Goal: Information Seeking & Learning: Learn about a topic

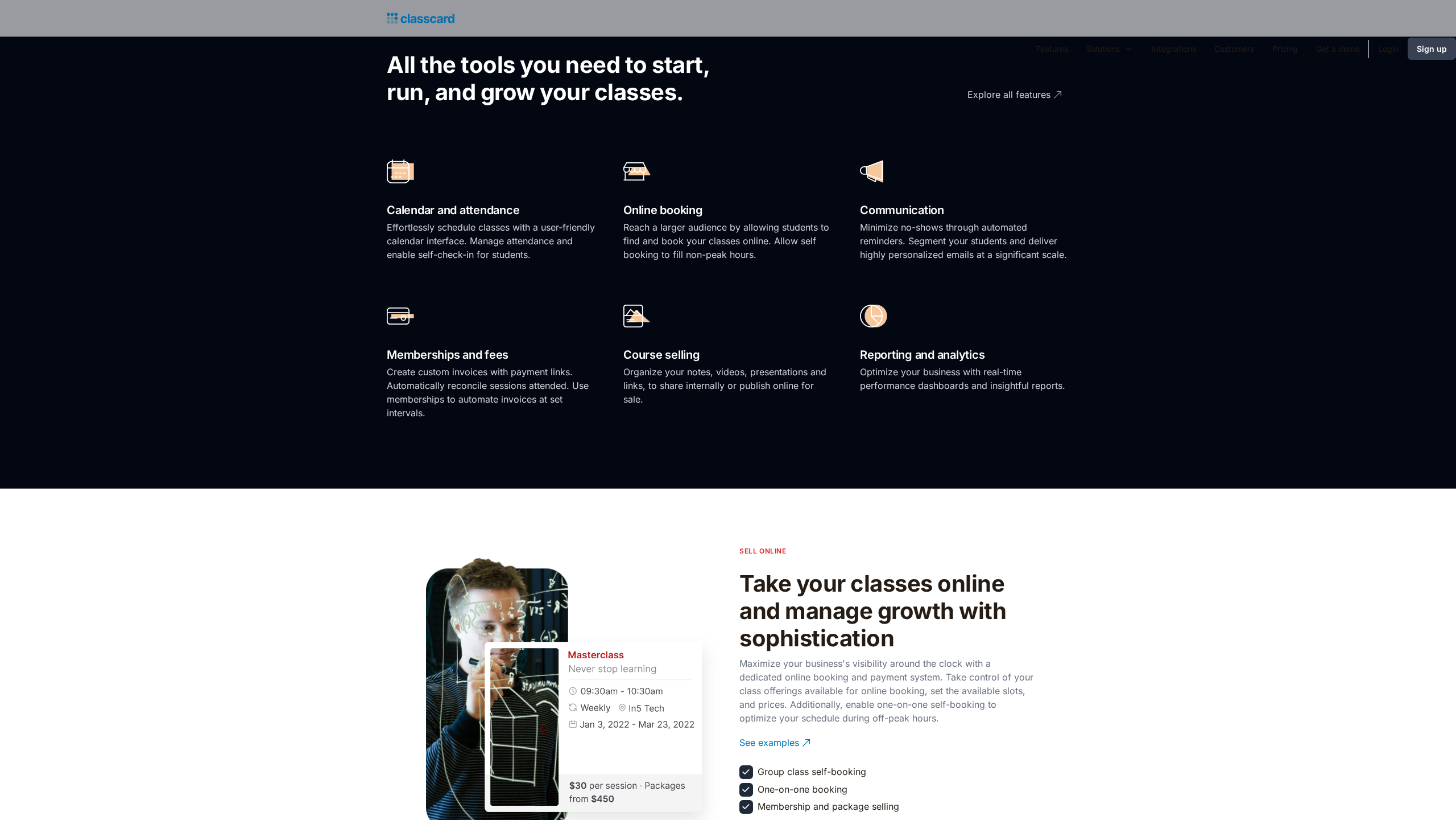
scroll to position [1555, 0]
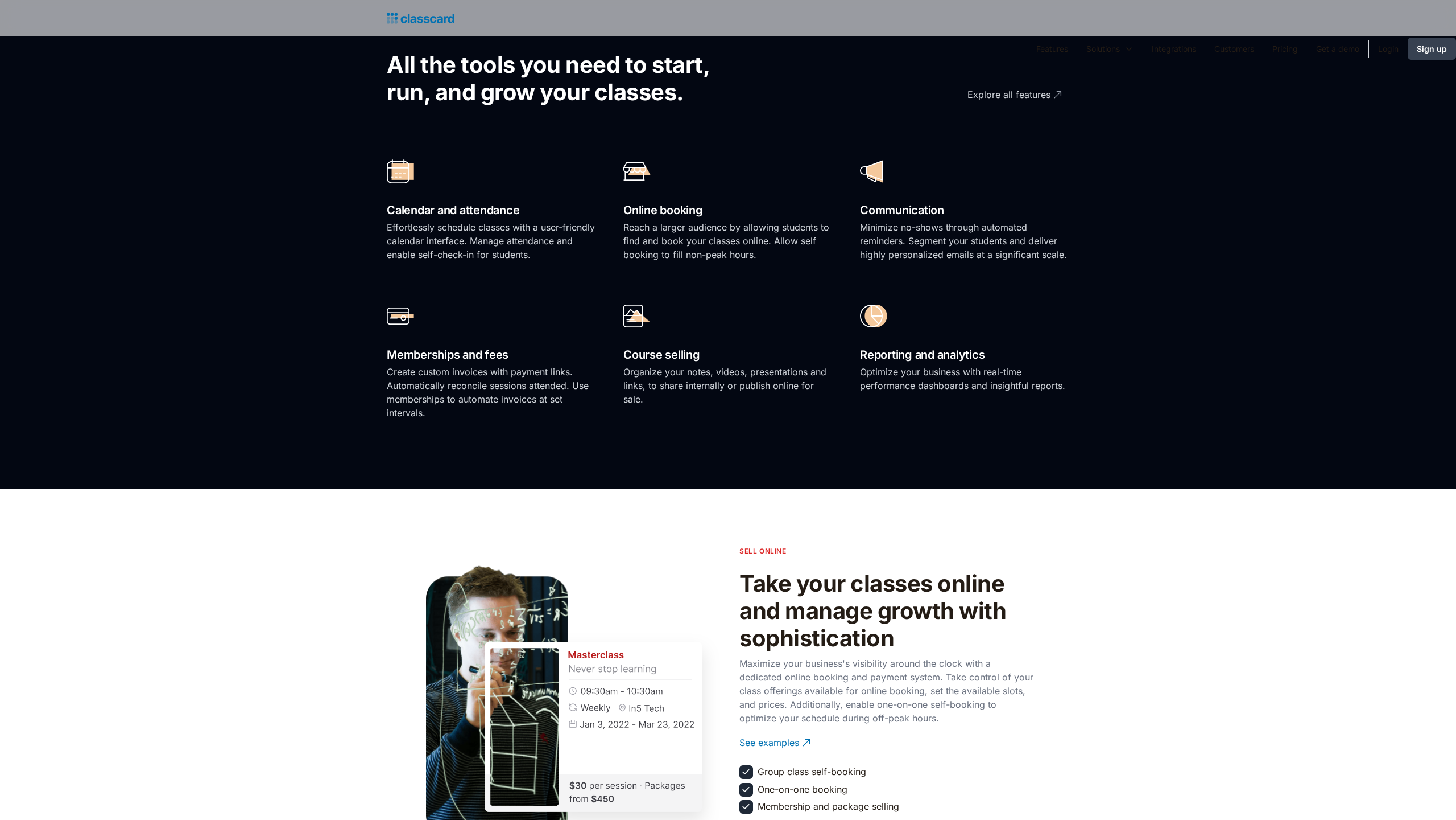
scroll to position [2315, 0]
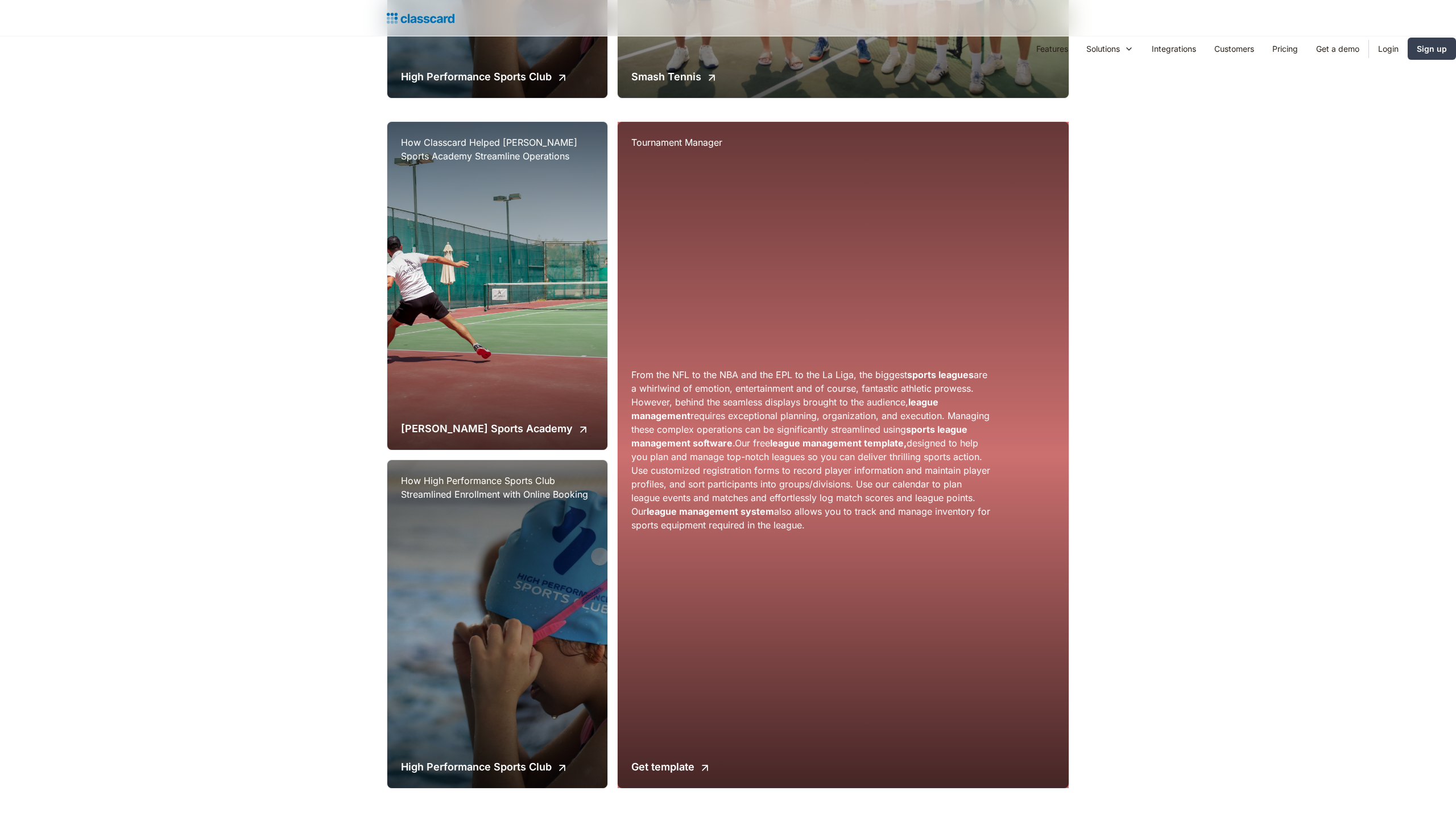
scroll to position [1555, 0]
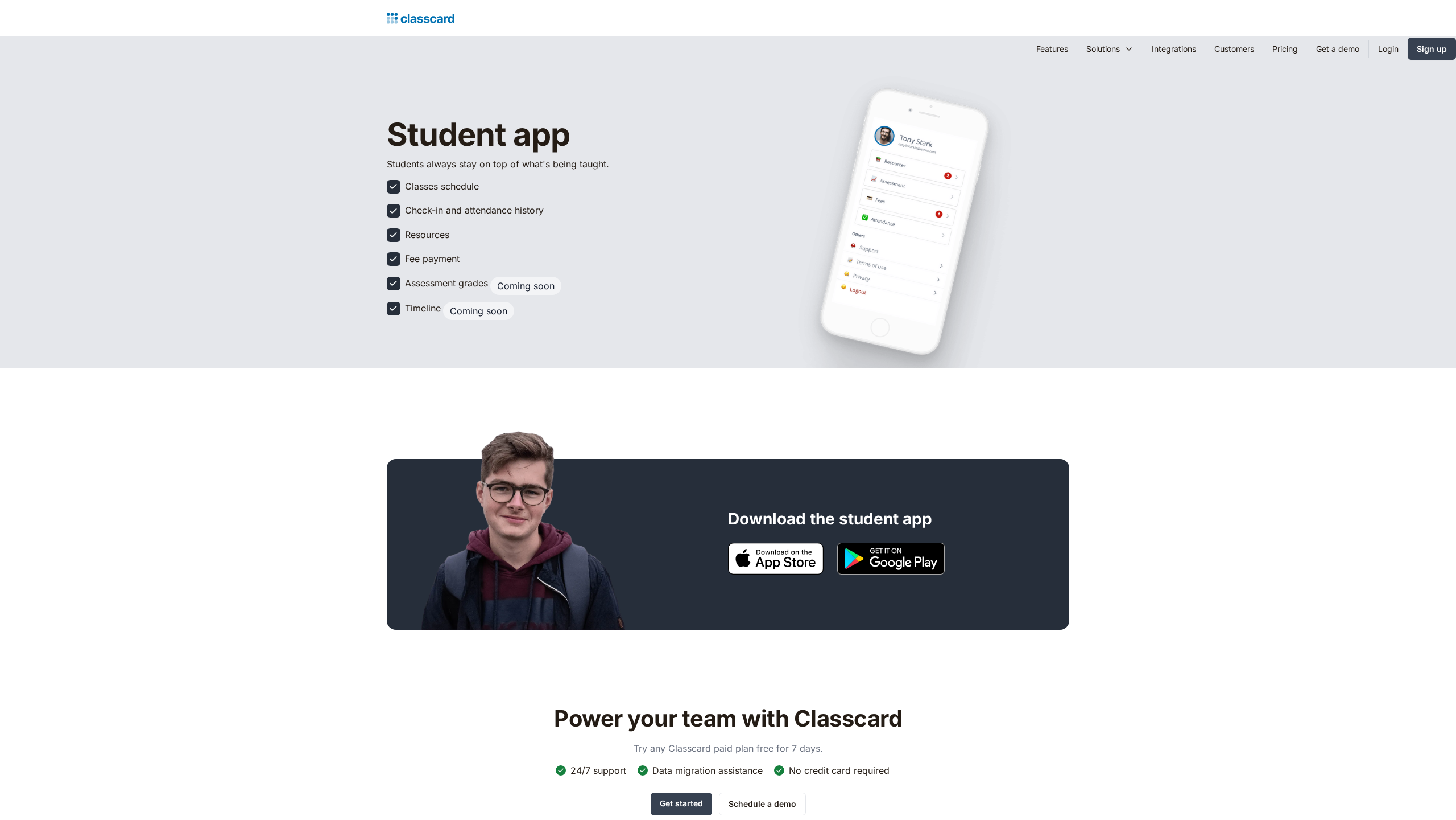
scroll to position [617, 0]
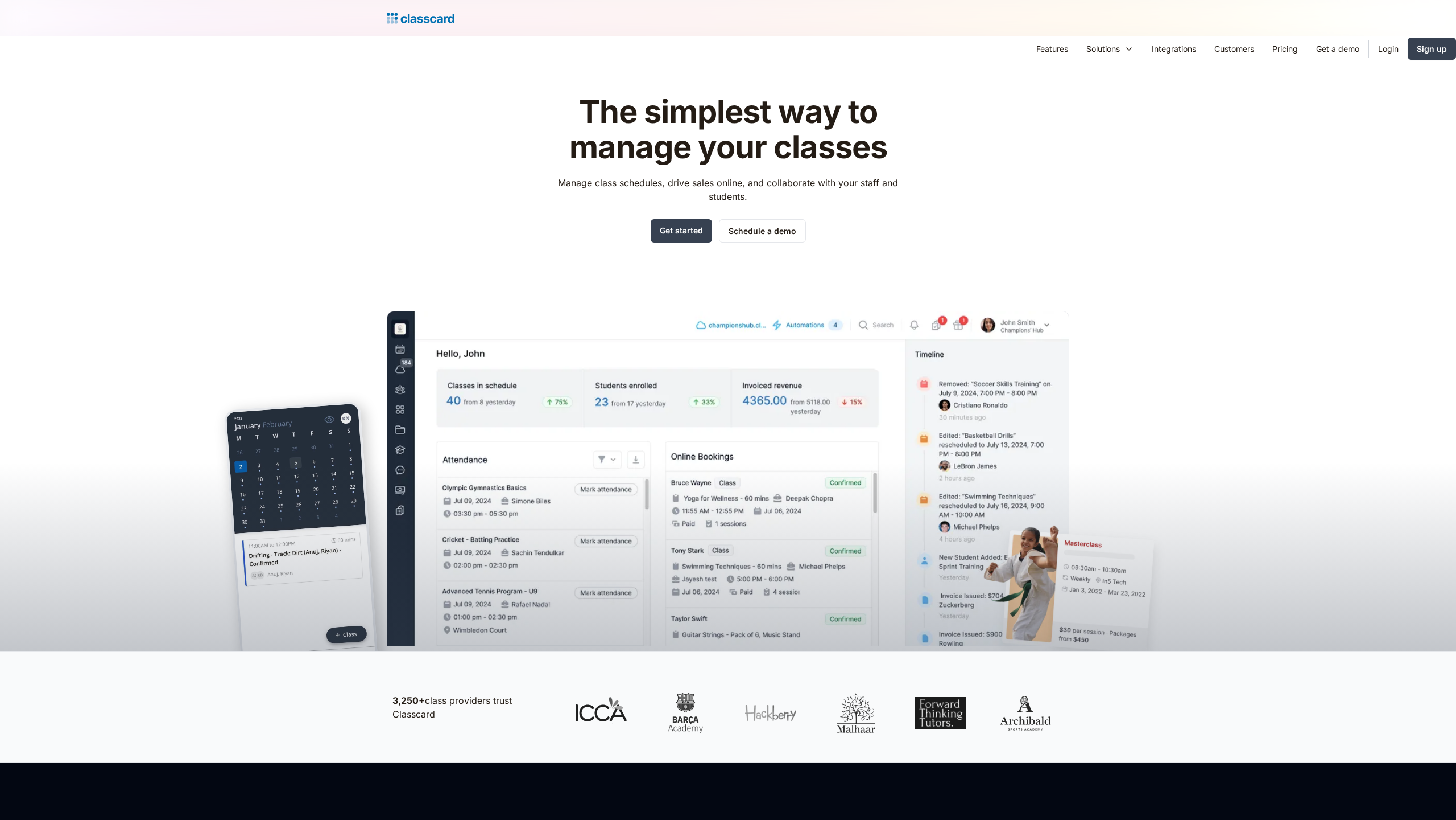
scroll to position [1555, 0]
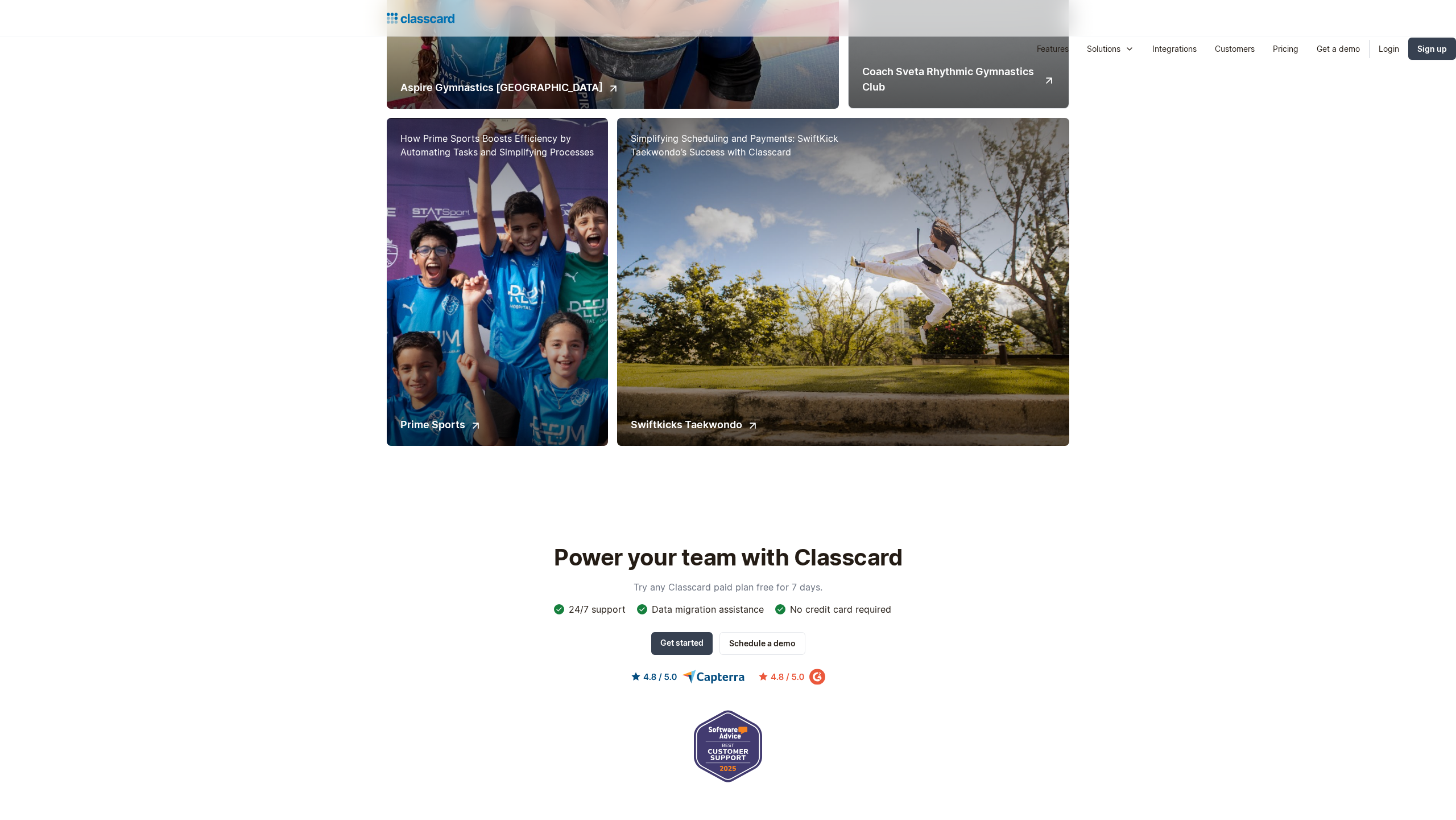
scroll to position [2010, 0]
